Goal: Task Accomplishment & Management: Manage account settings

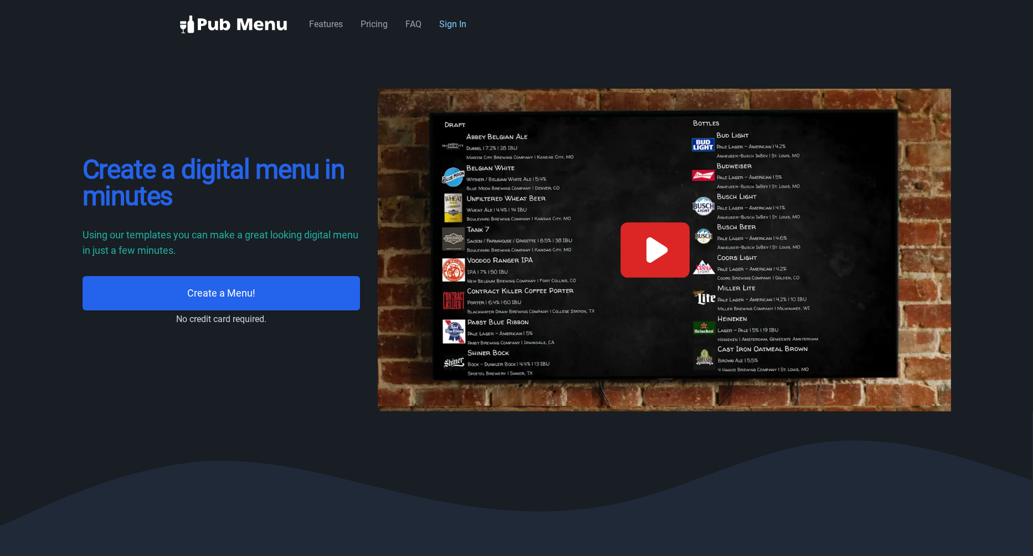
click at [448, 23] on link "Sign In" at bounding box center [452, 24] width 27 height 11
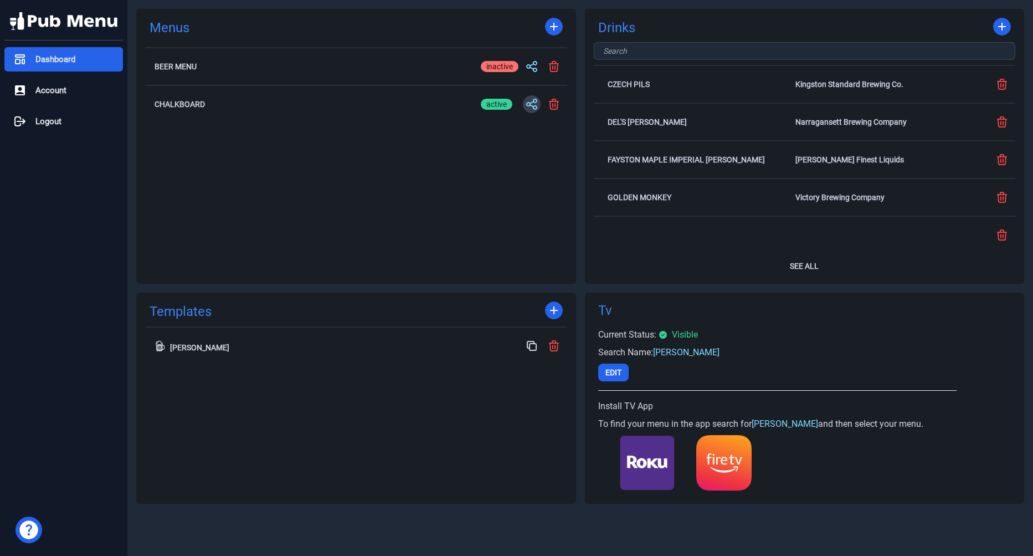
click at [530, 103] on icon at bounding box center [532, 104] width 10 height 10
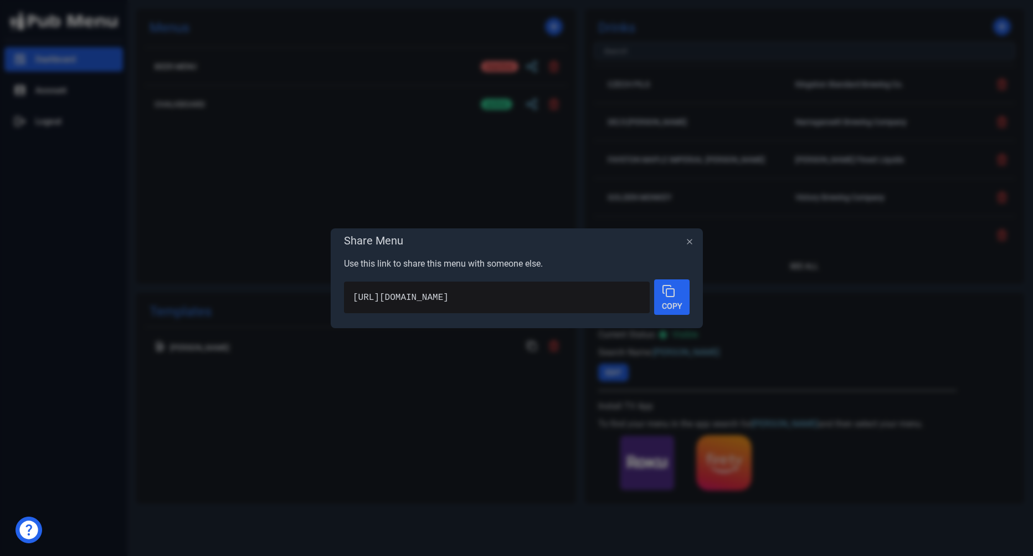
click at [672, 300] on div "Copy" at bounding box center [672, 296] width 20 height 25
click at [692, 240] on icon "button" at bounding box center [689, 241] width 9 height 9
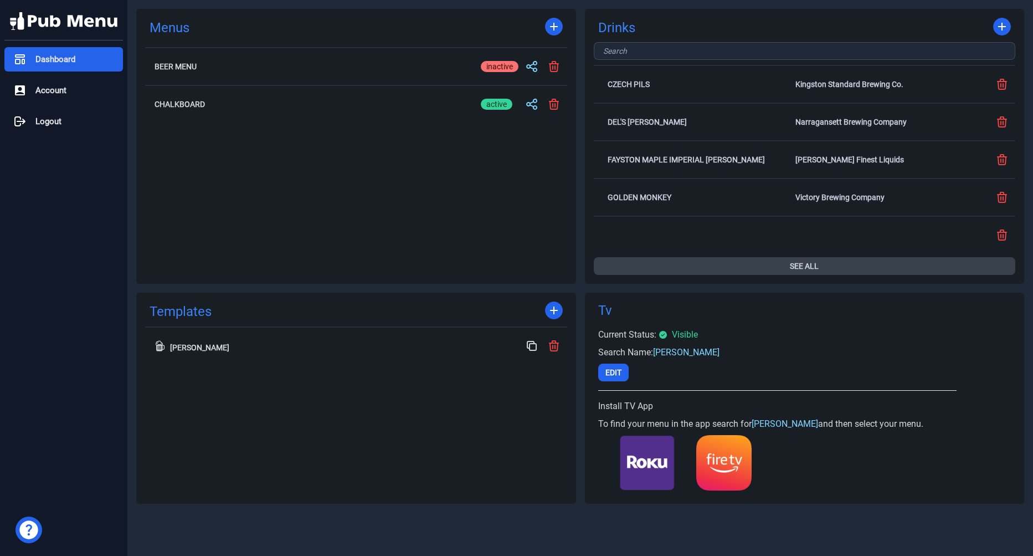
click at [877, 268] on button "See All" at bounding box center [805, 266] width 422 height 18
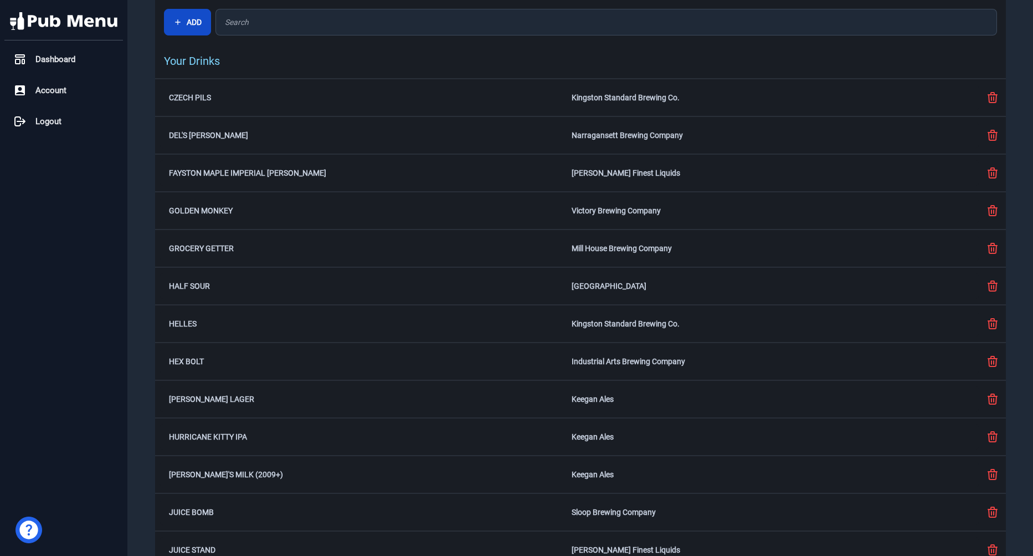
click at [198, 23] on button "Add" at bounding box center [187, 22] width 47 height 27
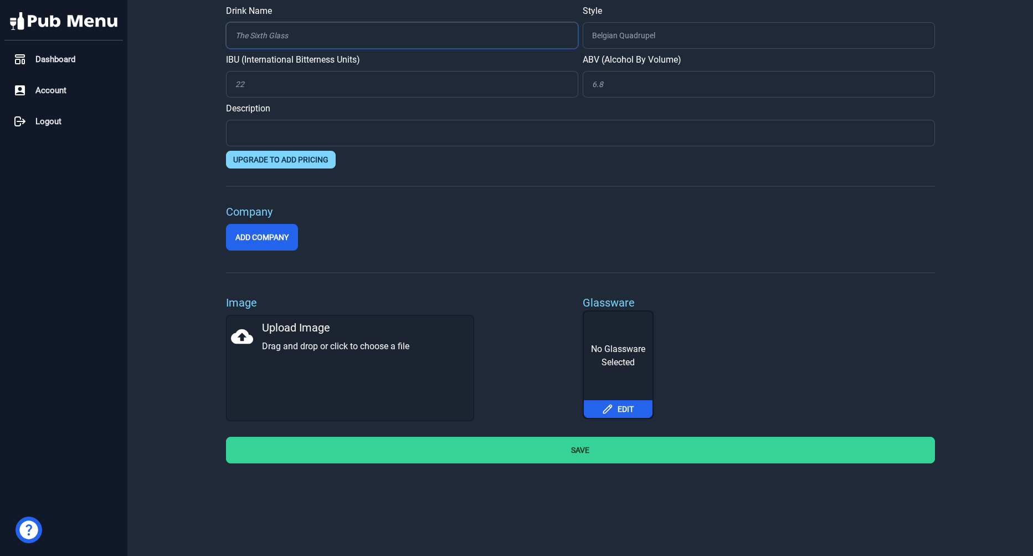
click at [306, 42] on input "Drink Name" at bounding box center [402, 35] width 352 height 27
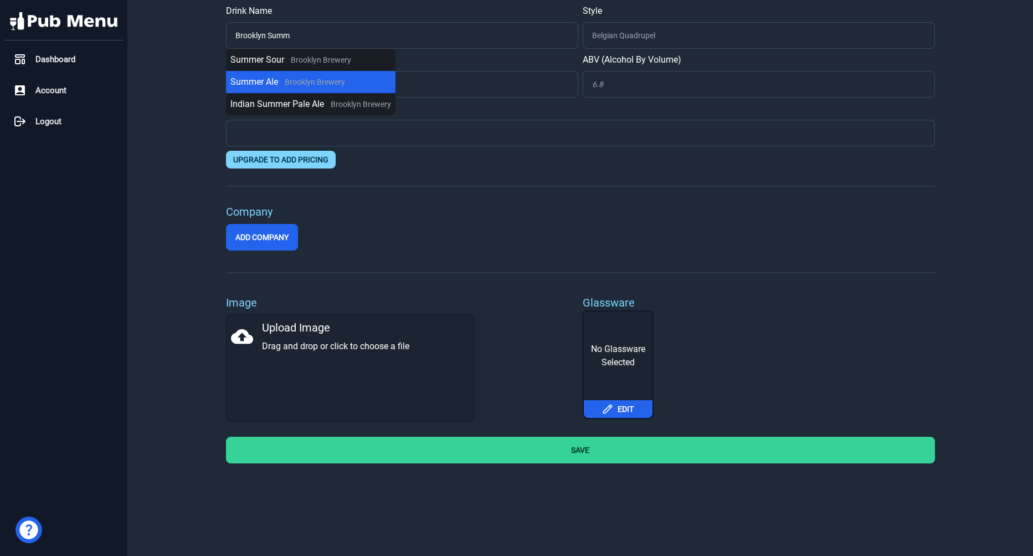
click at [291, 84] on span "Brooklyn Brewery" at bounding box center [315, 82] width 60 height 9
type input "Summer Ale"
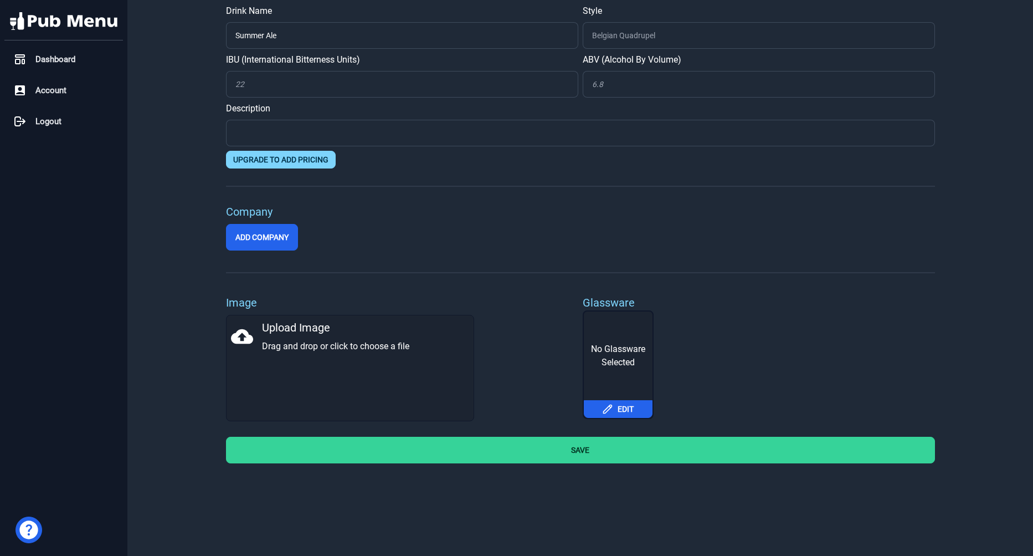
type input "Blonde Ale / Golden Ale"
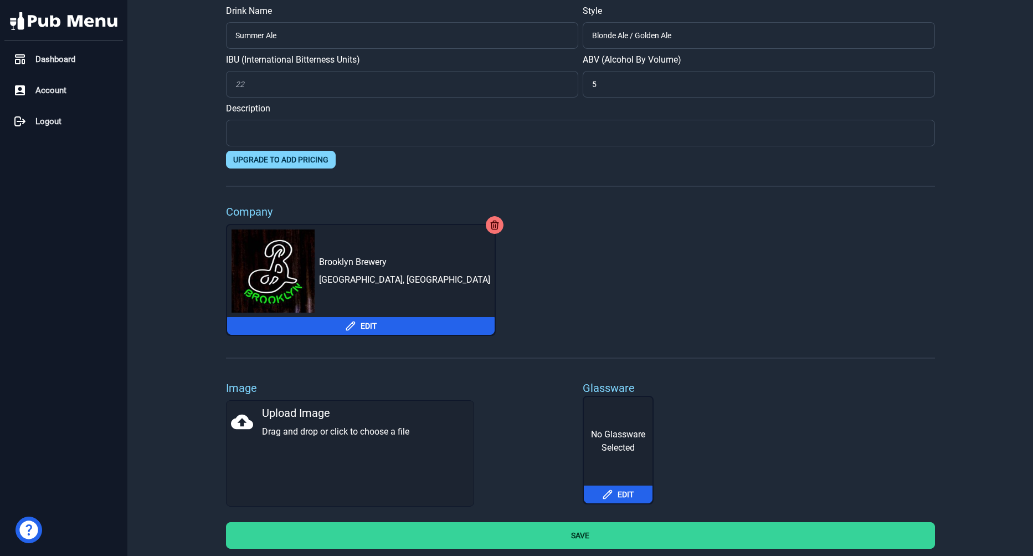
click at [521, 524] on button "Save" at bounding box center [580, 535] width 709 height 27
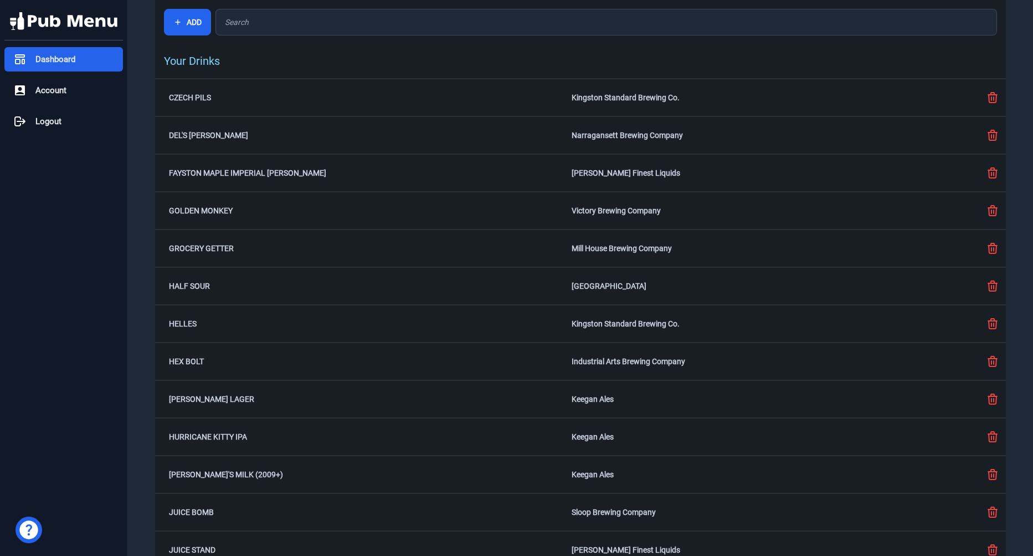
click at [71, 60] on span "Dashboard" at bounding box center [55, 59] width 40 height 13
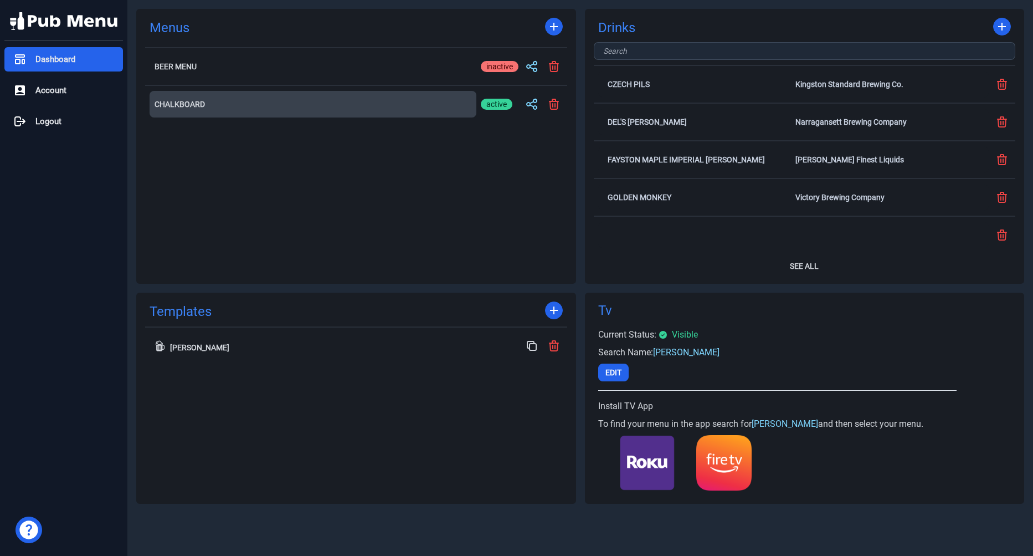
click at [398, 110] on button "Chalkboard" at bounding box center [313, 104] width 327 height 27
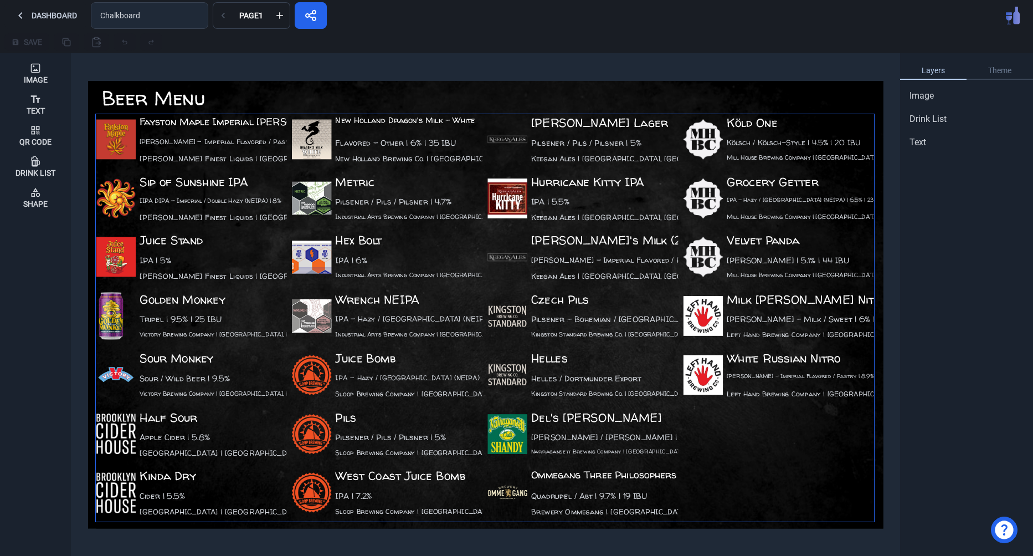
click at [634, 203] on div "Hurricane Kitty IPA IPA | 5.5% Keegan Ales | Kingston, NY" at bounding box center [583, 200] width 191 height 54
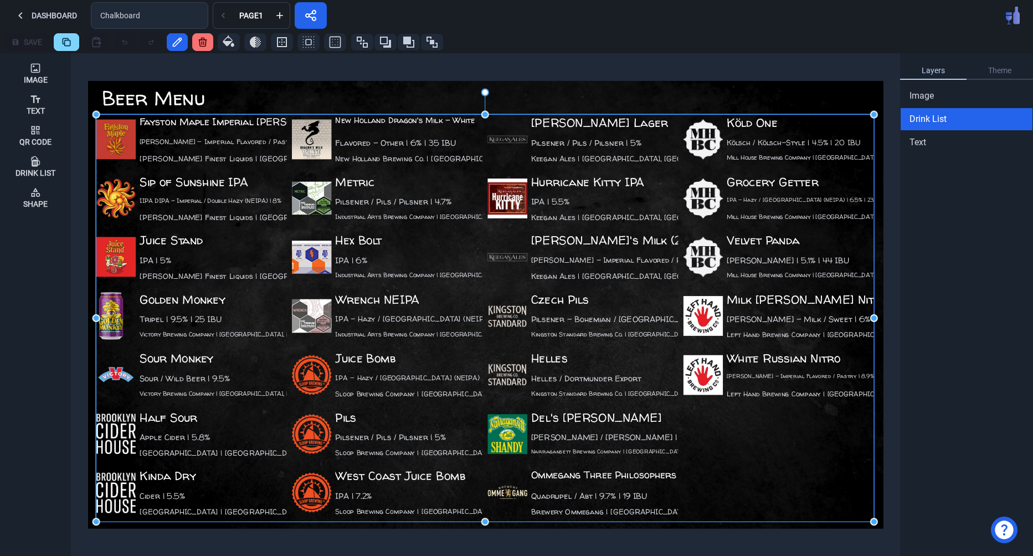
click at [634, 203] on div "Hurricane Kitty IPA IPA | 5.5% Keegan Ales | Kingston, NY" at bounding box center [583, 200] width 191 height 54
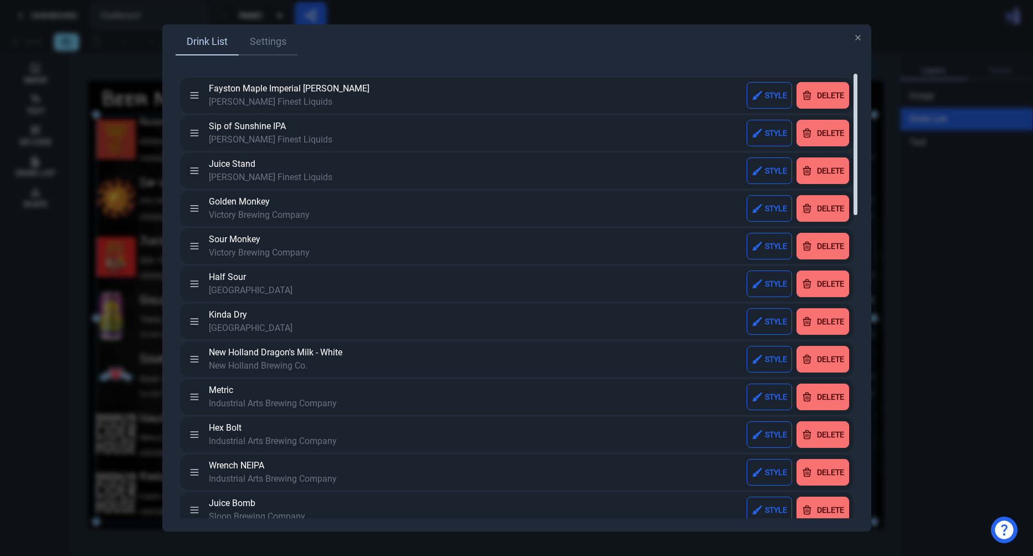
click at [855, 264] on div at bounding box center [856, 295] width 6 height 444
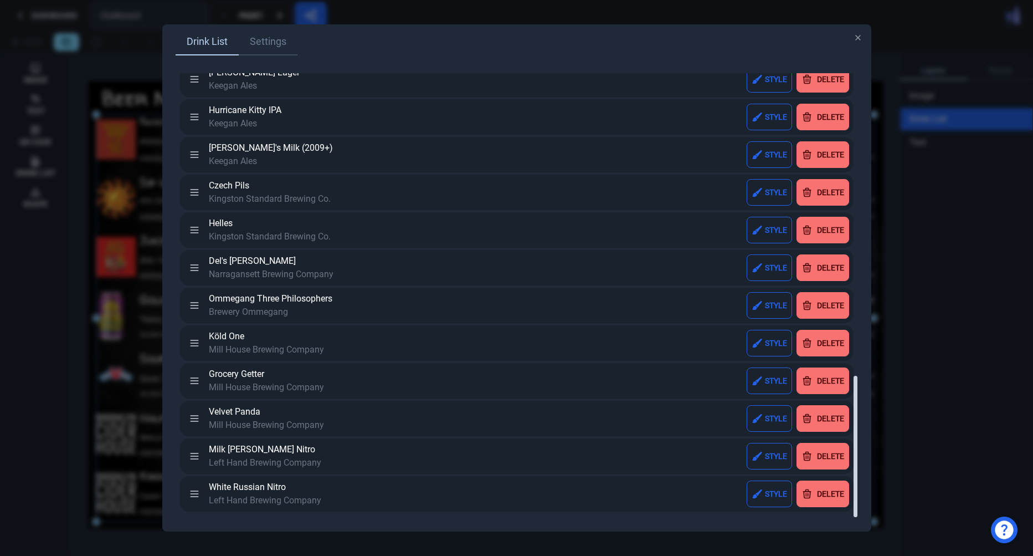
scroll to position [949, 0]
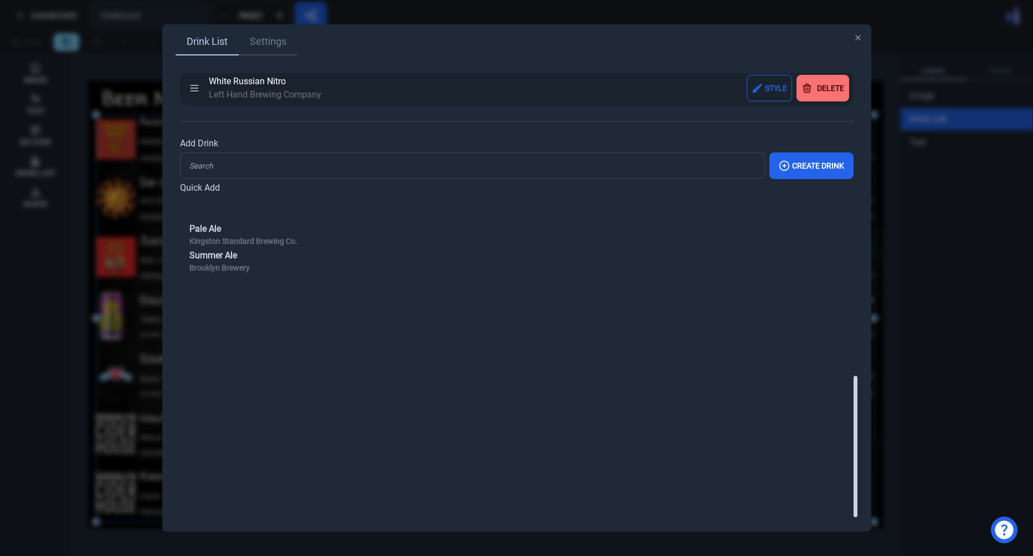
drag, startPoint x: 856, startPoint y: 264, endPoint x: 879, endPoint y: 583, distance: 319.4
click at [858, 517] on div at bounding box center [856, 446] width 4 height 141
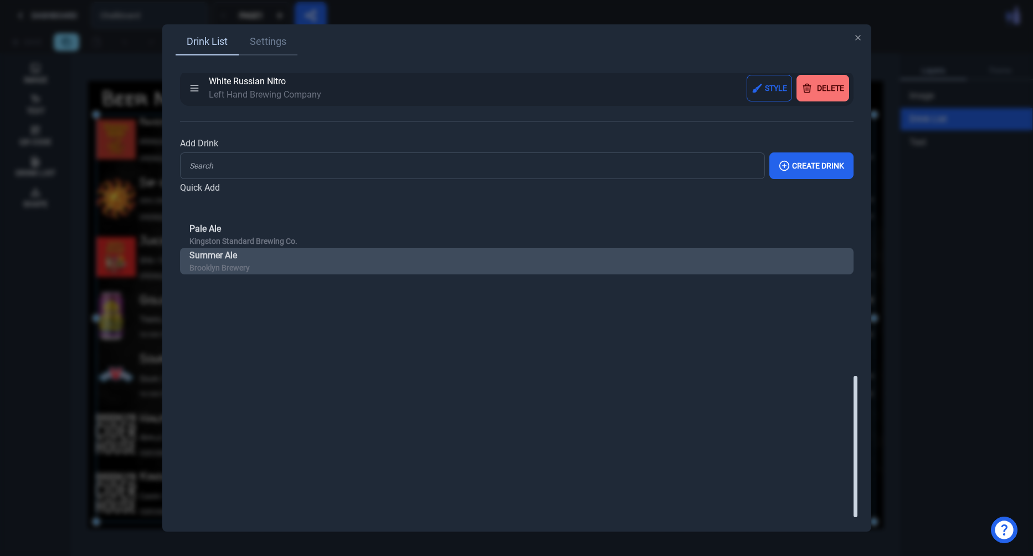
click at [212, 258] on span "Summer Ale" at bounding box center [219, 255] width 60 height 13
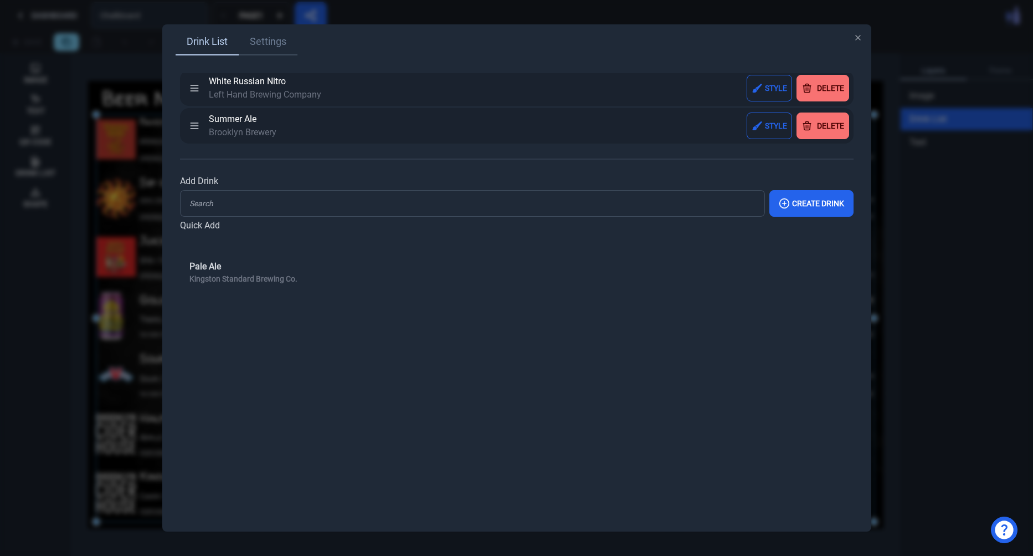
click at [863, 44] on div "Drink List Settings Fayston Maple Imperial Stout Lawson's Finest Liquids Style …" at bounding box center [516, 277] width 709 height 506
click at [858, 39] on icon "button" at bounding box center [858, 37] width 9 height 9
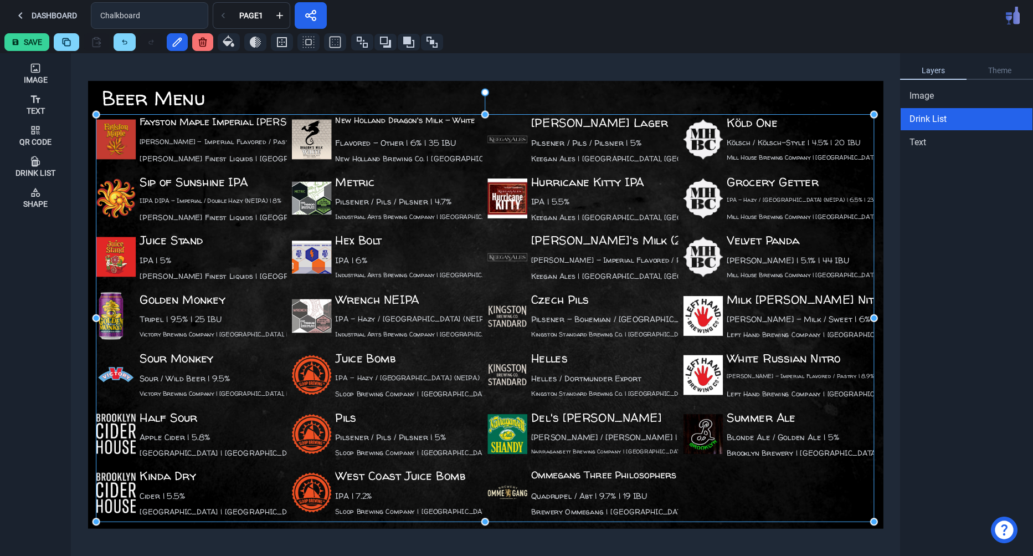
click at [19, 44] on button "Save" at bounding box center [26, 42] width 45 height 18
click at [391, 11] on div "Dashboard Chalkboard Page 1" at bounding box center [516, 15] width 1033 height 31
click at [319, 11] on button at bounding box center [311, 15] width 32 height 27
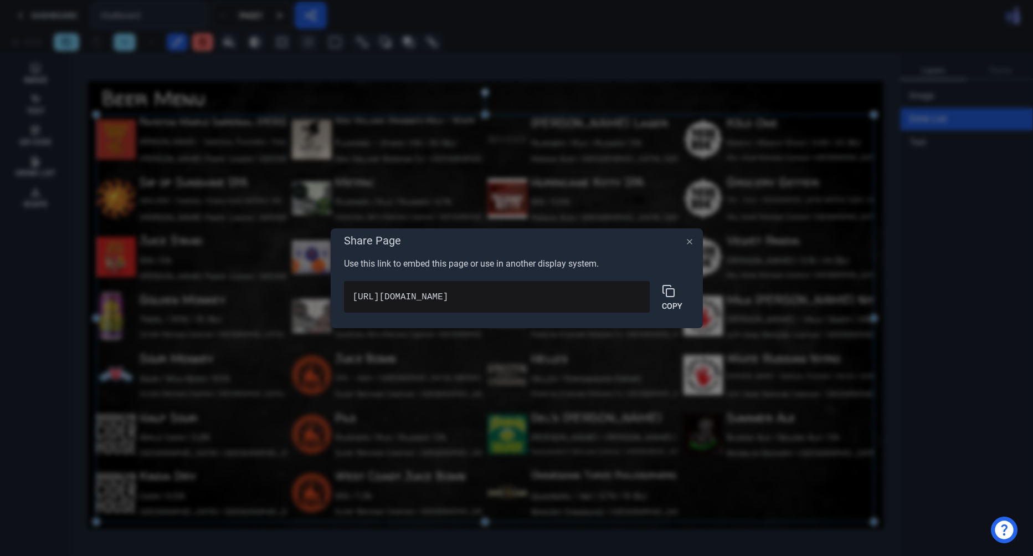
click at [449, 302] on code "https://www.pubmenu.app/api/menus/c655753e-752d-4b08-9166-332d36c28d51/page/0" at bounding box center [401, 297] width 96 height 10
click at [670, 288] on icon at bounding box center [668, 290] width 13 height 13
